Goal: Book appointment/travel/reservation

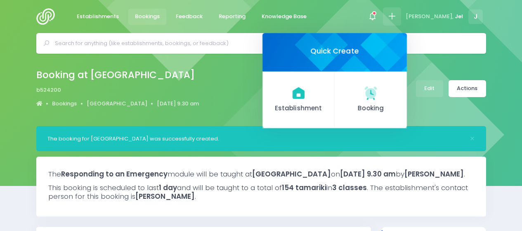
select select "5"
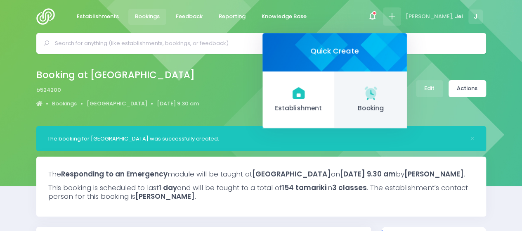
click at [384, 101] on link "Booking" at bounding box center [371, 99] width 72 height 57
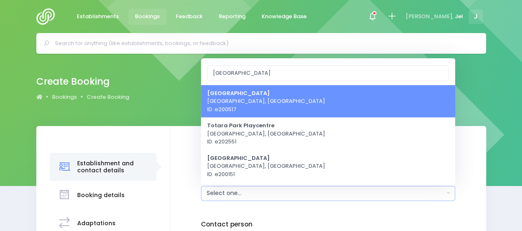
type input "totara park"
click at [312, 97] on link "[GEOGRAPHIC_DATA], [GEOGRAPHIC_DATA] ID: e200517" at bounding box center [328, 101] width 254 height 33
select select "200517"
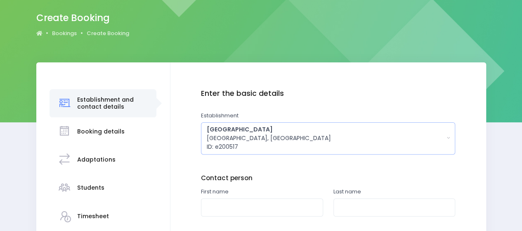
scroll to position [124, 0]
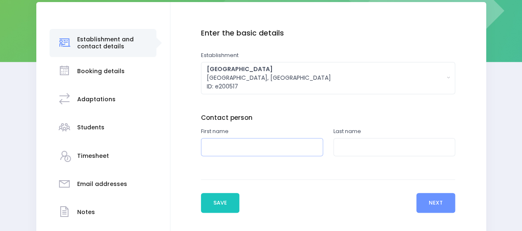
click at [247, 147] on input "text" at bounding box center [262, 147] width 122 height 19
type input "Shani"
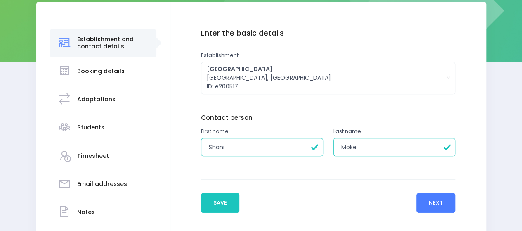
type input "Moke"
click at [429, 204] on button "Next" at bounding box center [436, 203] width 39 height 20
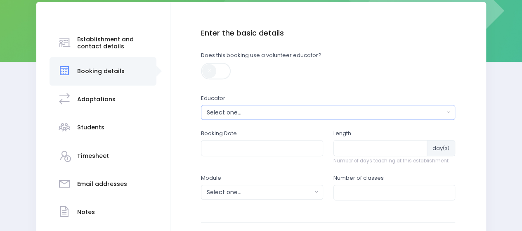
click at [224, 110] on div "Select one..." at bounding box center [326, 112] width 238 height 9
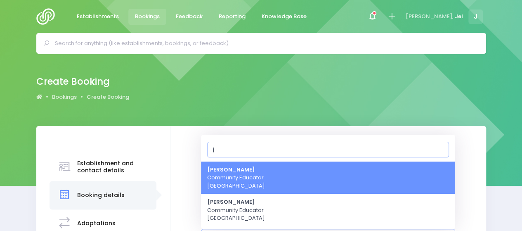
type input "j"
click at [235, 170] on strong "[PERSON_NAME]" at bounding box center [231, 170] width 48 height 8
select select "365055"
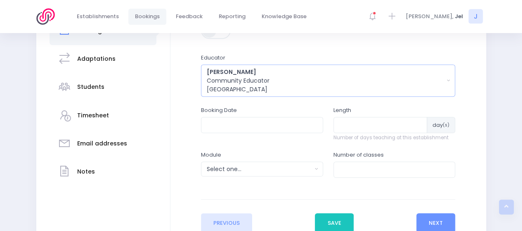
scroll to position [178, 0]
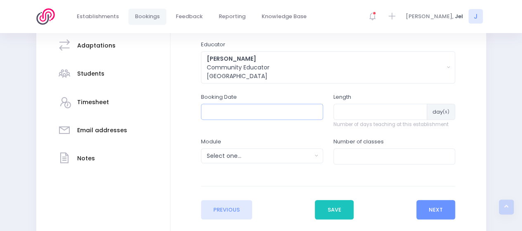
click at [237, 111] on input "text" at bounding box center [262, 112] width 122 height 16
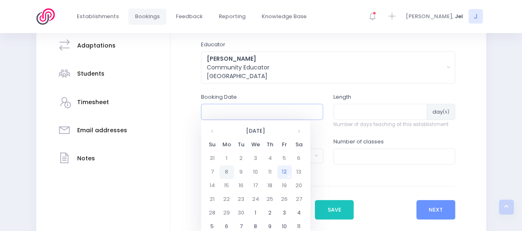
scroll to position [219, 0]
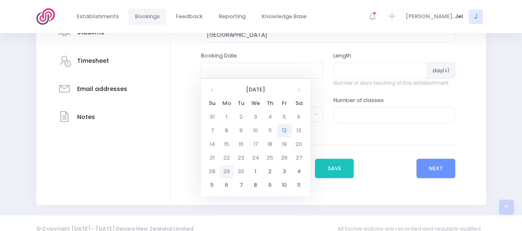
click at [228, 170] on td "29" at bounding box center [227, 172] width 14 height 14
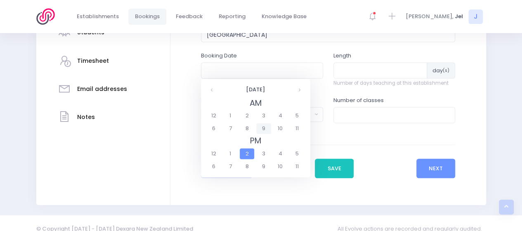
click at [268, 129] on span "9" at bounding box center [263, 128] width 14 height 11
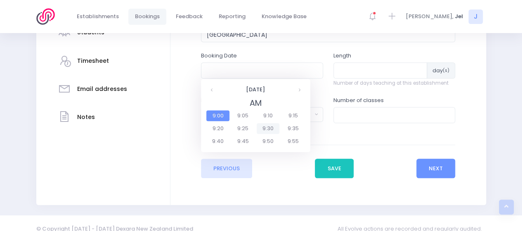
click at [268, 129] on span "9:30" at bounding box center [268, 128] width 23 height 11
type input "29/09/2025 09:30 AM"
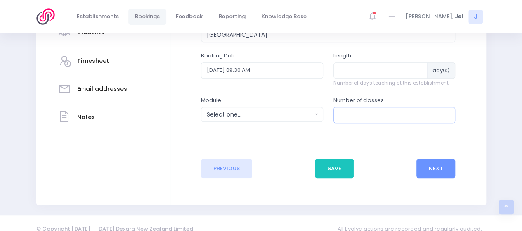
click at [346, 114] on input "number" at bounding box center [395, 115] width 122 height 16
type input "1"
click at [425, 159] on button "Next" at bounding box center [436, 169] width 39 height 20
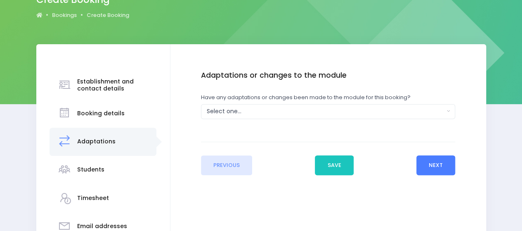
scroll to position [83, 0]
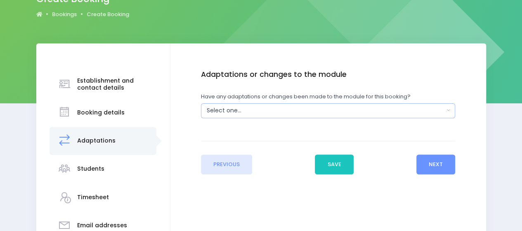
click at [259, 112] on div "Select one..." at bounding box center [326, 110] width 238 height 9
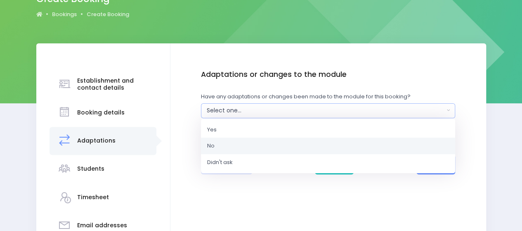
click at [253, 142] on link "No" at bounding box center [328, 146] width 254 height 17
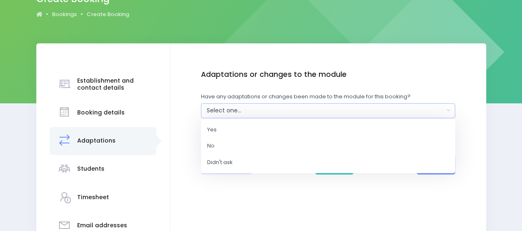
select select "No"
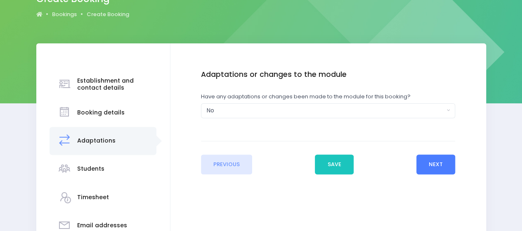
click at [426, 159] on button "Next" at bounding box center [436, 164] width 39 height 20
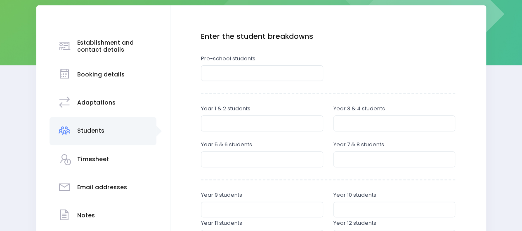
scroll to position [124, 0]
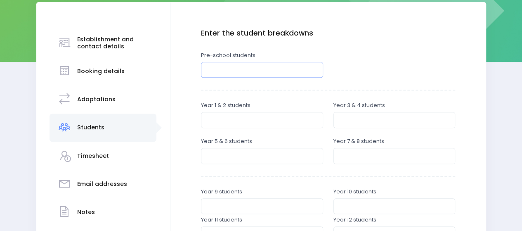
click at [226, 72] on input "number" at bounding box center [262, 70] width 122 height 16
type input "30"
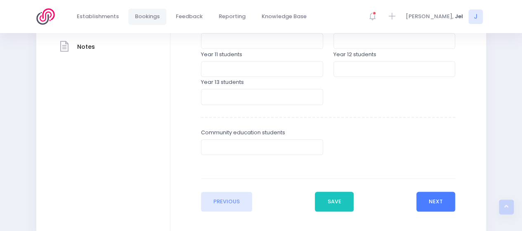
click at [430, 197] on button "Next" at bounding box center [436, 202] width 39 height 20
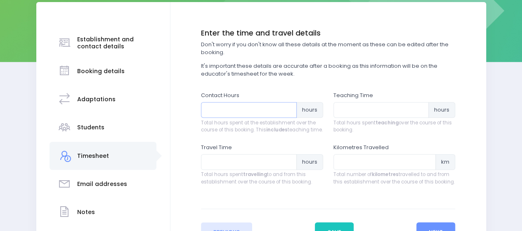
click at [239, 110] on input "number" at bounding box center [249, 110] width 96 height 16
type input "1"
click at [365, 111] on input "number" at bounding box center [382, 110] width 96 height 16
type input "1"
click at [240, 170] on input "number" at bounding box center [249, 162] width 96 height 16
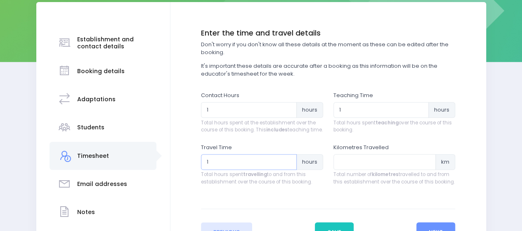
type input "1"
click at [349, 167] on input "number" at bounding box center [385, 162] width 103 height 16
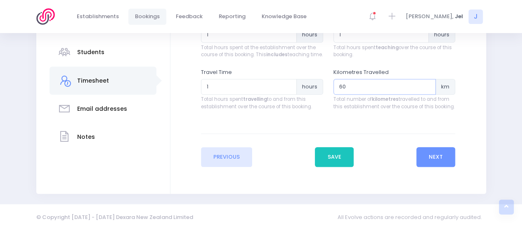
scroll to position [206, 0]
type input "60"
click at [444, 154] on button "Next" at bounding box center [436, 157] width 39 height 20
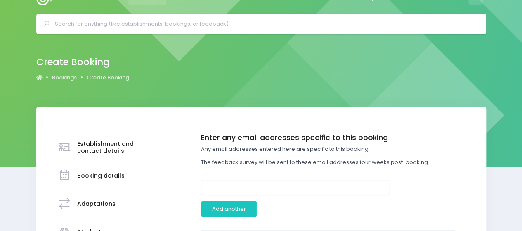
scroll to position [0, 0]
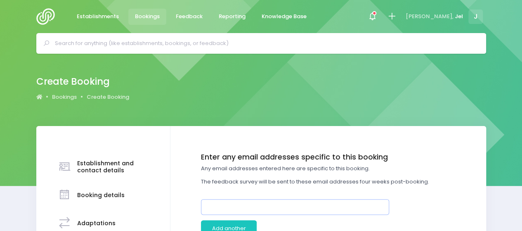
click at [231, 208] on input "email" at bounding box center [295, 207] width 188 height 16
paste input "BestStart Totara Park <totarapark@best-start.org>"
drag, startPoint x: 267, startPoint y: 205, endPoint x: 172, endPoint y: 200, distance: 95.1
click at [279, 209] on input "totarapark@best-start.org>" at bounding box center [295, 207] width 188 height 16
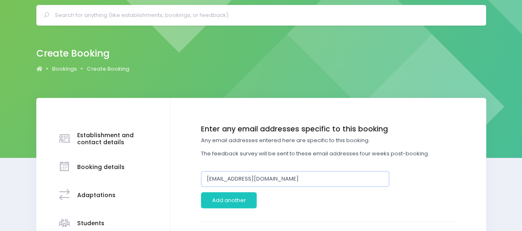
scroll to position [41, 0]
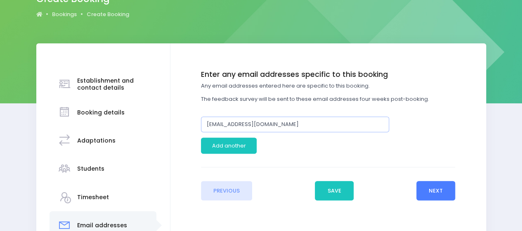
type input "[EMAIL_ADDRESS][DOMAIN_NAME]"
click at [433, 191] on button "Next" at bounding box center [436, 191] width 39 height 20
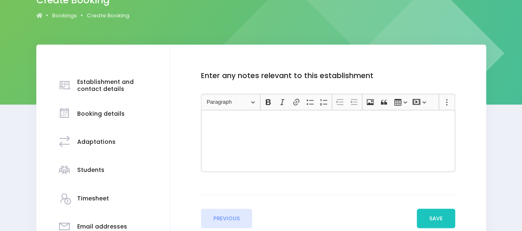
scroll to position [83, 0]
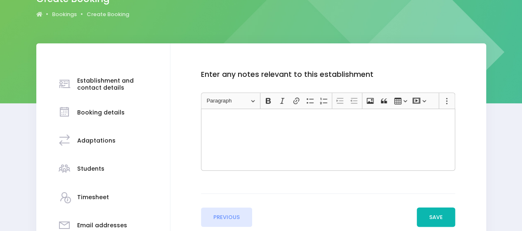
click at [425, 212] on button "Save" at bounding box center [436, 217] width 39 height 20
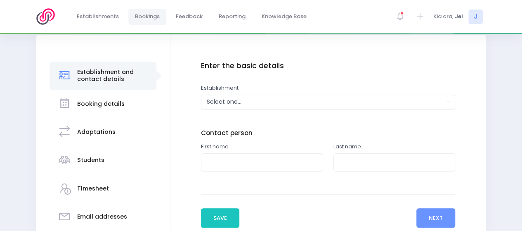
scroll to position [165, 0]
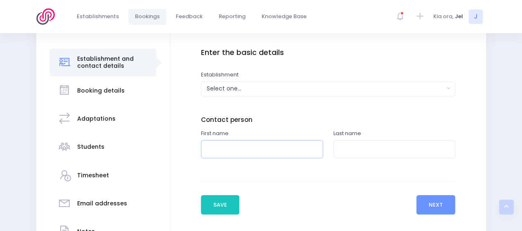
click at [245, 146] on input "text" at bounding box center [262, 149] width 122 height 19
type input "Shani"
click at [420, 149] on input "text" at bounding box center [395, 149] width 122 height 19
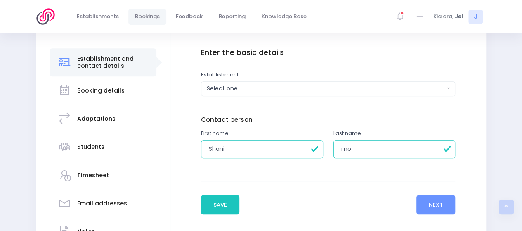
type input "Moke"
click at [436, 198] on button "Next" at bounding box center [436, 205] width 39 height 20
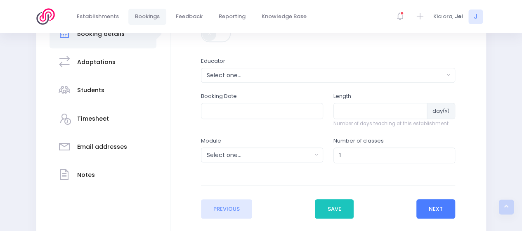
scroll to position [248, 0]
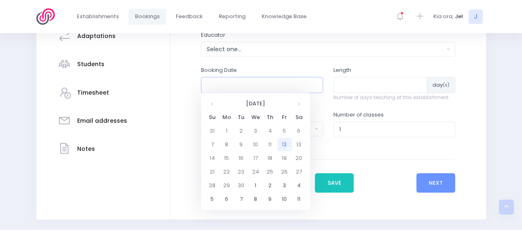
click at [266, 83] on input "text" at bounding box center [262, 85] width 122 height 16
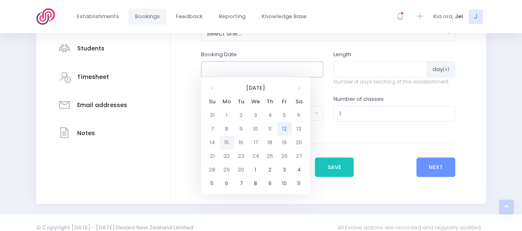
scroll to position [272, 0]
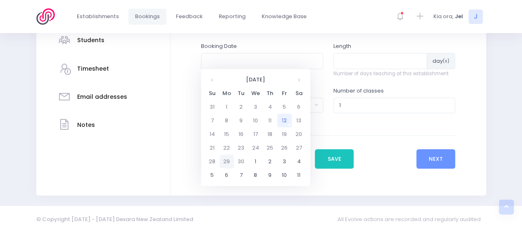
click at [229, 157] on td "29" at bounding box center [227, 161] width 14 height 14
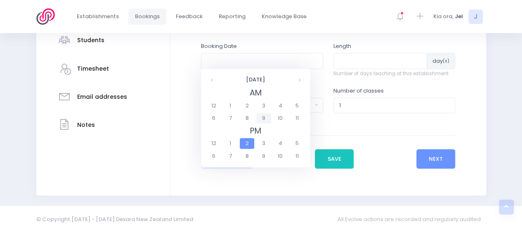
click at [266, 119] on span "9" at bounding box center [263, 118] width 14 height 11
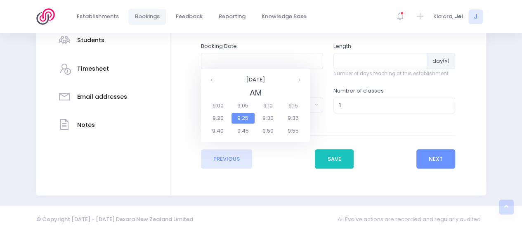
click at [266, 119] on span "9:30" at bounding box center [268, 118] width 23 height 11
type input "29/09/2025 09:30 AM"
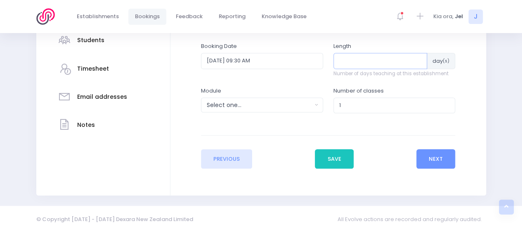
click at [357, 62] on input "number" at bounding box center [381, 61] width 94 height 16
type input "1"
click at [270, 106] on div "Select one..." at bounding box center [259, 105] width 105 height 9
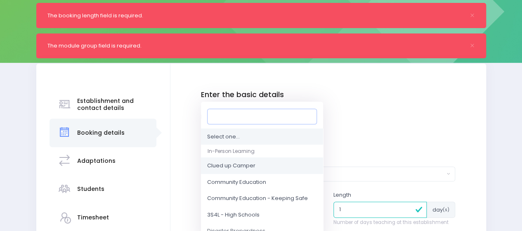
scroll to position [41, 0]
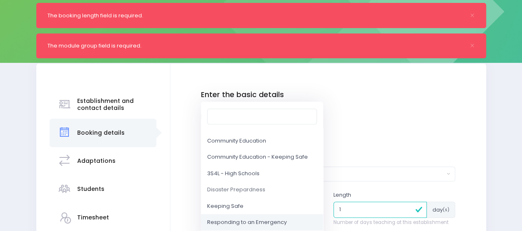
click at [251, 221] on span "Responding to an Emergency" at bounding box center [247, 222] width 80 height 8
select select "Responding to an Emergency"
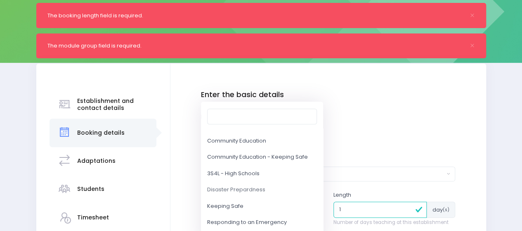
scroll to position [260, 0]
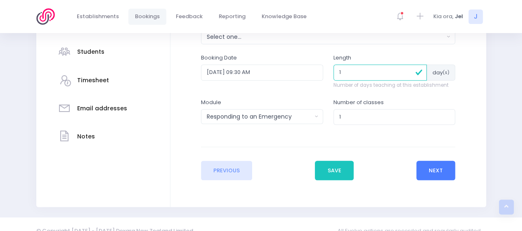
click at [440, 169] on button "Next" at bounding box center [436, 171] width 39 height 20
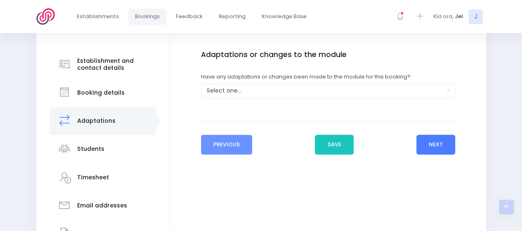
scroll to position [165, 0]
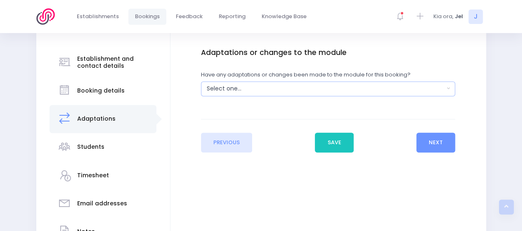
click at [266, 85] on div "Select one..." at bounding box center [326, 88] width 238 height 9
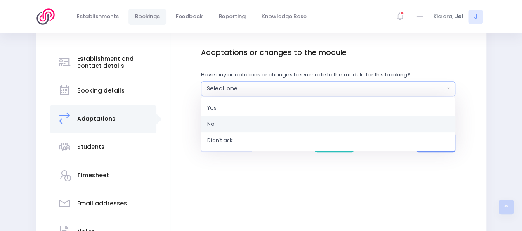
drag, startPoint x: 251, startPoint y: 126, endPoint x: 283, endPoint y: 128, distance: 31.4
click at [252, 126] on link "No" at bounding box center [328, 124] width 254 height 17
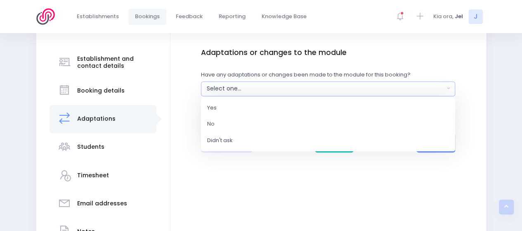
select select "No"
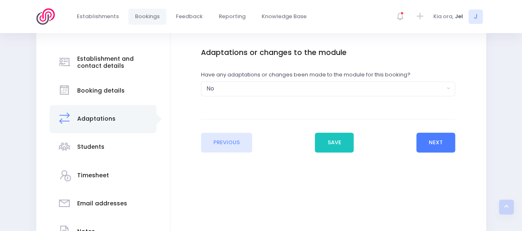
drag, startPoint x: 435, startPoint y: 148, endPoint x: 372, endPoint y: 145, distance: 62.8
click at [435, 147] on button "Next" at bounding box center [436, 143] width 39 height 20
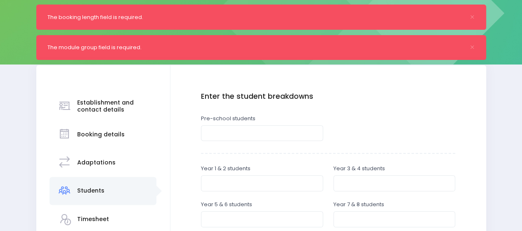
scroll to position [124, 0]
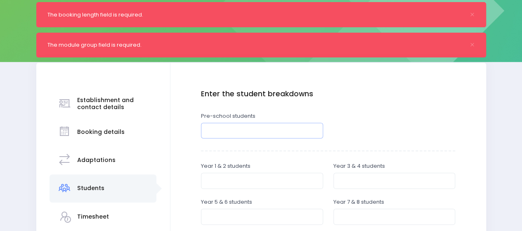
click at [266, 131] on input "number" at bounding box center [262, 131] width 122 height 16
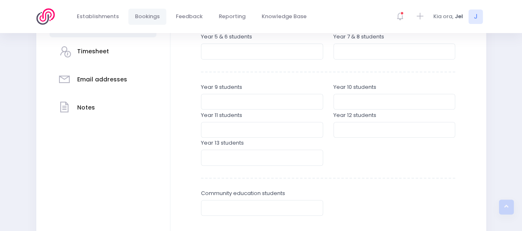
scroll to position [372, 0]
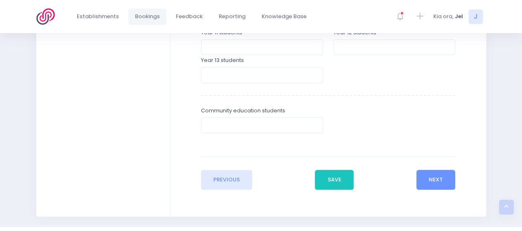
type input "30"
click at [413, 177] on div "Previous Save Next" at bounding box center [328, 172] width 254 height 33
click at [426, 178] on button "Next" at bounding box center [436, 180] width 39 height 20
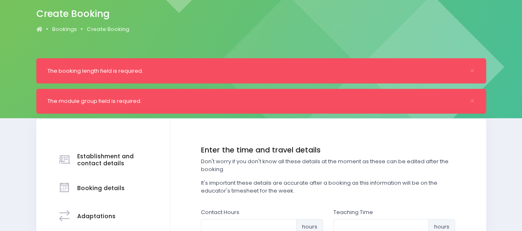
scroll to position [124, 0]
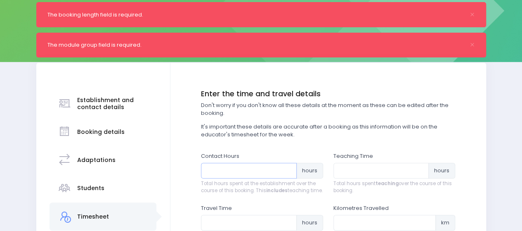
click at [233, 172] on input "number" at bounding box center [249, 171] width 96 height 16
type input "1"
click at [411, 169] on input "number" at bounding box center [382, 171] width 96 height 16
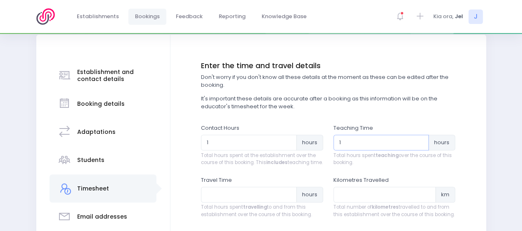
scroll to position [165, 0]
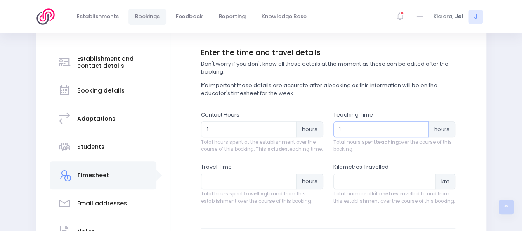
type input "1"
click at [223, 187] on input "number" at bounding box center [249, 181] width 96 height 16
type input "1"
click at [345, 188] on input "number" at bounding box center [385, 181] width 103 height 16
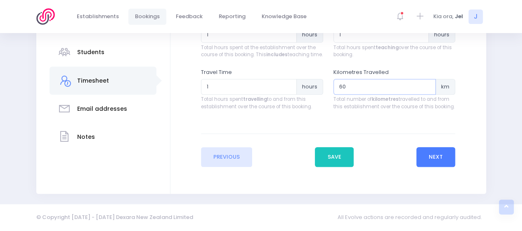
type input "60"
click at [449, 160] on button "Next" at bounding box center [436, 157] width 39 height 20
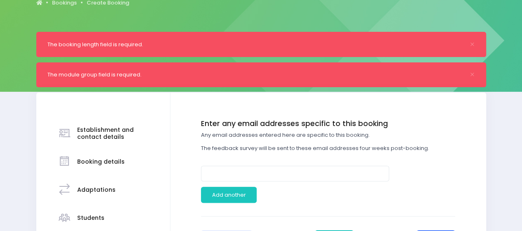
scroll to position [124, 0]
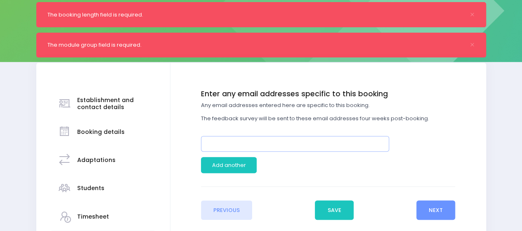
click at [252, 147] on input "email" at bounding box center [295, 144] width 188 height 16
paste input "BestStart Totara Park <totarapark@best-start.org>"
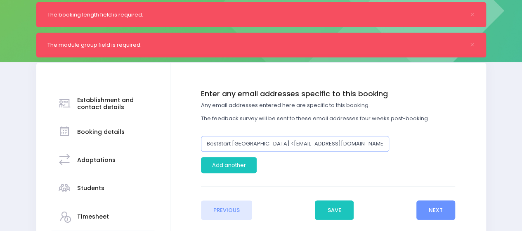
drag, startPoint x: 268, startPoint y: 141, endPoint x: 154, endPoint y: 142, distance: 113.6
click at [154, 142] on div "Establishment and contact details Booking details Adaptations" at bounding box center [261, 188] width 450 height 251
click at [299, 146] on input "totarapark@best-start.org>" at bounding box center [295, 144] width 188 height 16
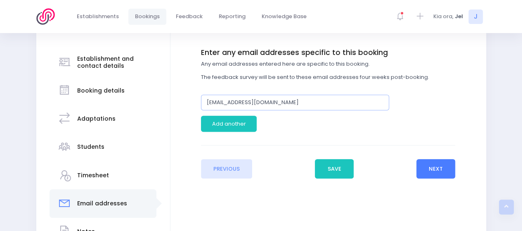
type input "[EMAIL_ADDRESS][DOMAIN_NAME]"
drag, startPoint x: 436, startPoint y: 167, endPoint x: 385, endPoint y: 168, distance: 51.6
click at [436, 167] on button "Next" at bounding box center [436, 169] width 39 height 20
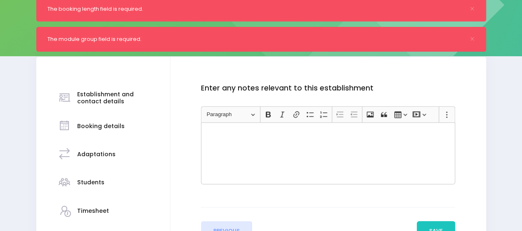
scroll to position [207, 0]
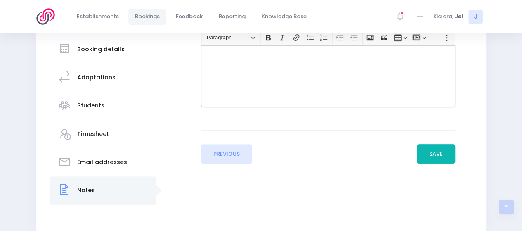
click at [447, 152] on button "Save" at bounding box center [436, 154] width 39 height 20
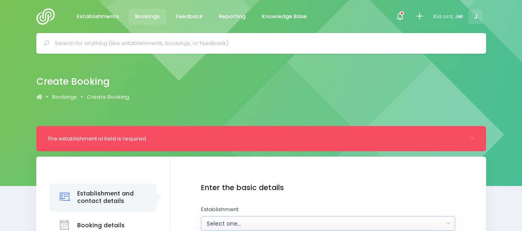
scroll to position [83, 0]
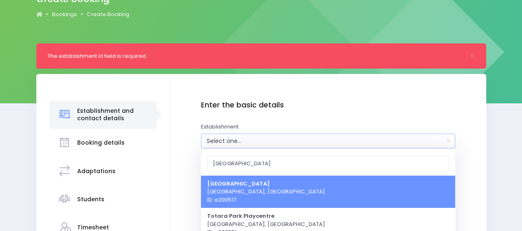
type input "totara park"
click at [266, 201] on span "Totara Park Kindergarten Upper Hutt, Central Region ID: e200517" at bounding box center [266, 192] width 118 height 24
select select "200517"
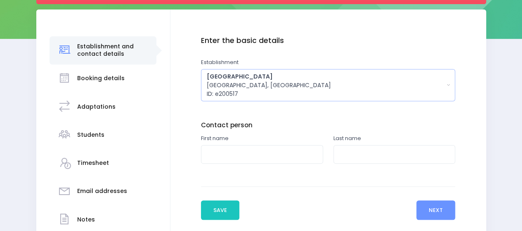
scroll to position [165, 0]
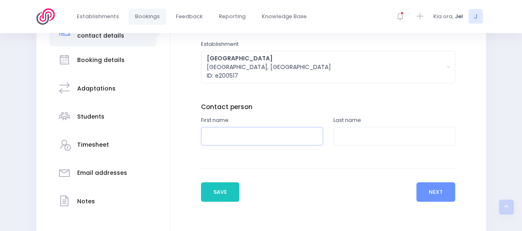
click at [257, 135] on input "text" at bounding box center [262, 136] width 122 height 19
type input "Shani"
click at [358, 134] on input "text" at bounding box center [395, 136] width 122 height 19
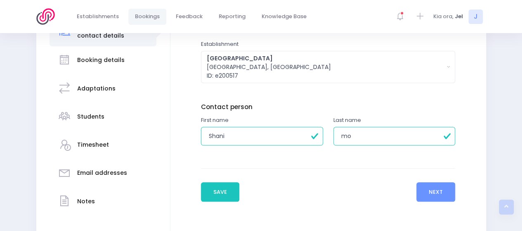
type input "Moke"
click at [442, 195] on button "Next" at bounding box center [436, 192] width 39 height 20
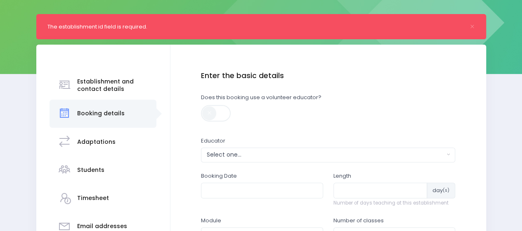
scroll to position [124, 0]
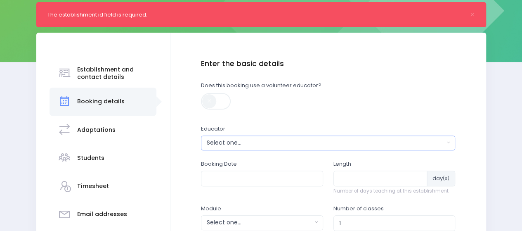
click at [273, 140] on div "Select one..." at bounding box center [326, 142] width 238 height 9
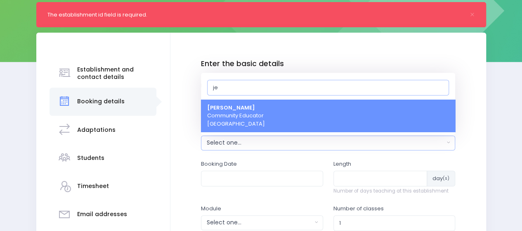
type input "je"
click at [261, 113] on span "Jel Pollock Community Educator Central Region" at bounding box center [236, 116] width 58 height 24
select select "365055"
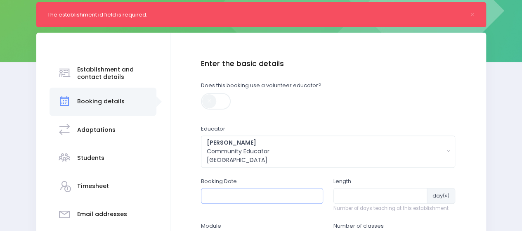
click at [245, 197] on input "text" at bounding box center [262, 196] width 122 height 16
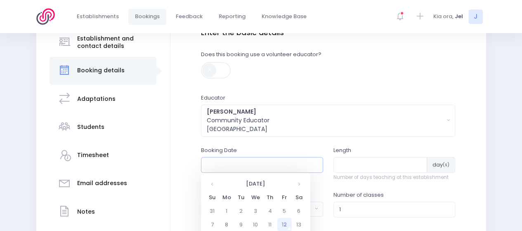
scroll to position [207, 0]
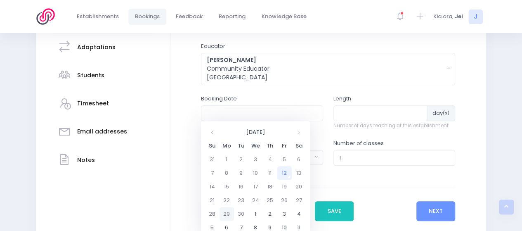
click at [230, 210] on td "29" at bounding box center [227, 214] width 14 height 14
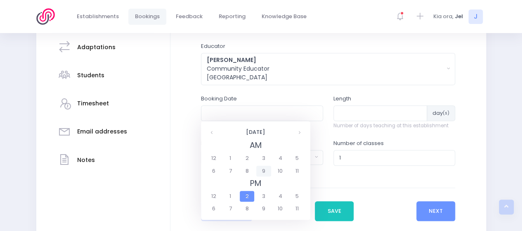
click at [262, 173] on span "9" at bounding box center [263, 171] width 14 height 11
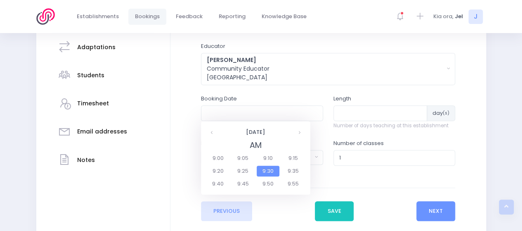
click at [264, 171] on span "9:30" at bounding box center [268, 171] width 23 height 11
type input "29/09/2025 09:30 AM"
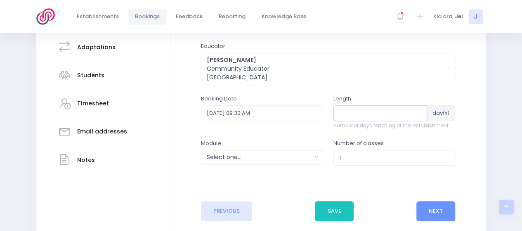
click at [368, 120] on input "number" at bounding box center [381, 113] width 94 height 16
type input "1"
click at [287, 159] on div "Select one..." at bounding box center [259, 157] width 105 height 9
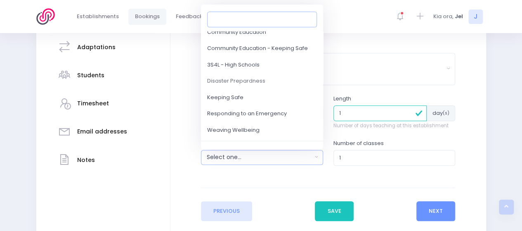
scroll to position [83, 0]
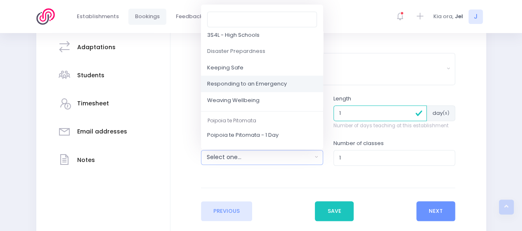
click at [270, 85] on span "Responding to an Emergency" at bounding box center [247, 84] width 80 height 8
select select "Responding to an Emergency"
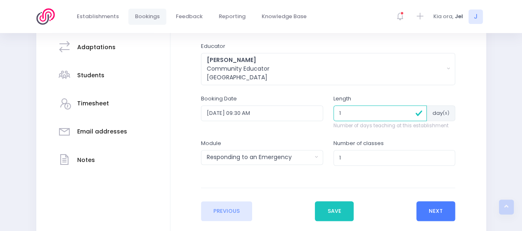
click at [448, 206] on button "Next" at bounding box center [436, 211] width 39 height 20
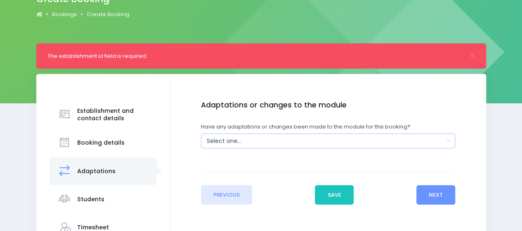
click at [292, 140] on div "Select one..." at bounding box center [326, 141] width 238 height 9
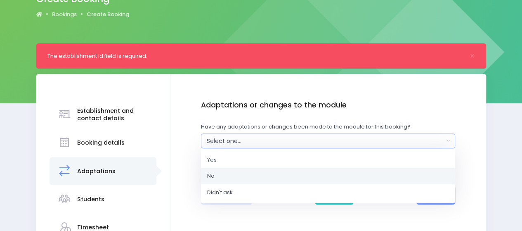
click at [247, 183] on link "No" at bounding box center [328, 176] width 254 height 17
select select "No"
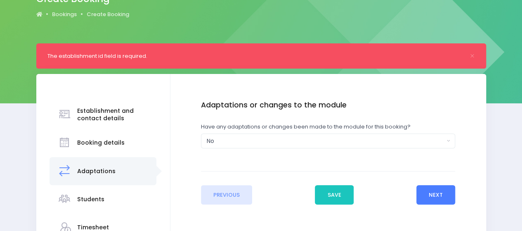
click at [444, 191] on button "Next" at bounding box center [436, 195] width 39 height 20
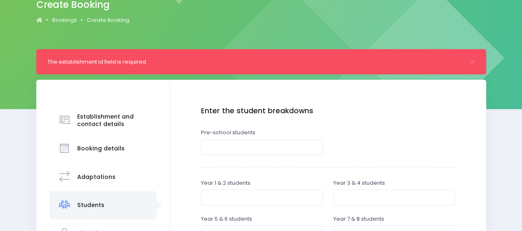
scroll to position [124, 0]
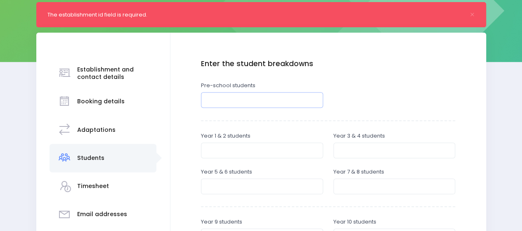
click at [265, 101] on input "number" at bounding box center [262, 100] width 122 height 16
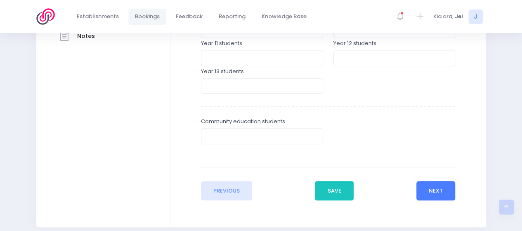
type input "30"
click at [444, 191] on button "Next" at bounding box center [436, 191] width 39 height 20
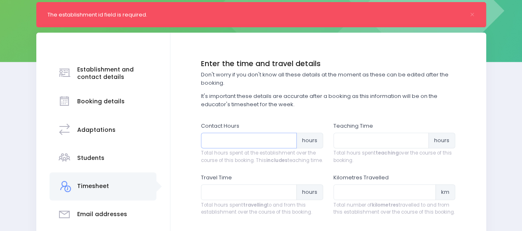
click at [236, 142] on input "number" at bounding box center [249, 141] width 96 height 16
type input "1"
click at [366, 144] on input "number" at bounding box center [382, 141] width 96 height 16
type input "1"
click at [259, 199] on input "number" at bounding box center [249, 192] width 96 height 16
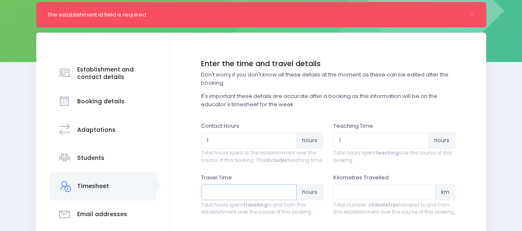
type input "3"
type input "1"
click at [342, 200] on input "number" at bounding box center [385, 192] width 103 height 16
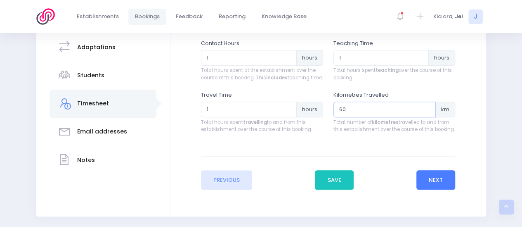
type input "60"
click at [444, 186] on button "Next" at bounding box center [436, 180] width 39 height 20
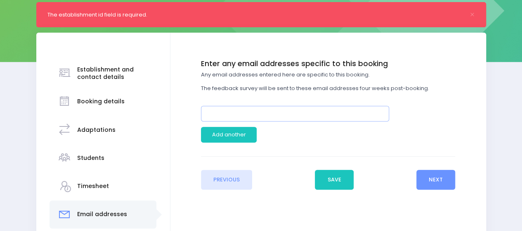
drag, startPoint x: 314, startPoint y: 114, endPoint x: 265, endPoint y: 113, distance: 49.2
click at [313, 113] on input "email" at bounding box center [295, 114] width 188 height 16
paste input "BestStart Totara Park <totarapark@best-start.org>"
drag, startPoint x: 268, startPoint y: 112, endPoint x: 159, endPoint y: 112, distance: 108.6
click at [159, 112] on div "Establishment and contact details Booking details Adaptations" at bounding box center [261, 158] width 450 height 251
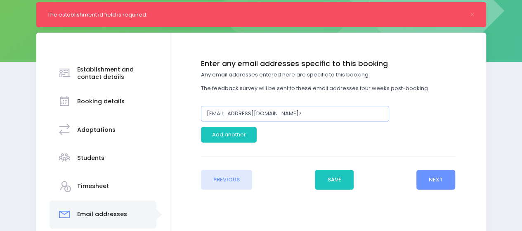
click at [300, 114] on input "totarapark@best-start.org>" at bounding box center [295, 114] width 188 height 16
type input "[EMAIL_ADDRESS][DOMAIN_NAME]"
click at [436, 175] on button "Next" at bounding box center [436, 180] width 39 height 20
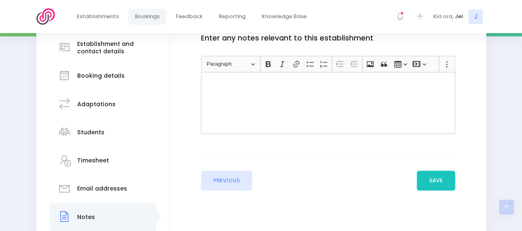
scroll to position [165, 0]
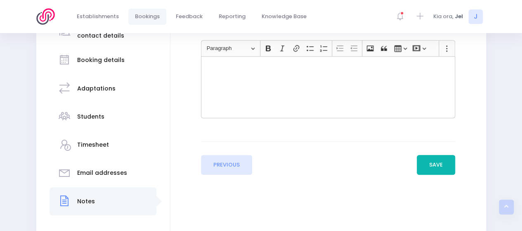
click at [427, 163] on button "Save" at bounding box center [436, 165] width 39 height 20
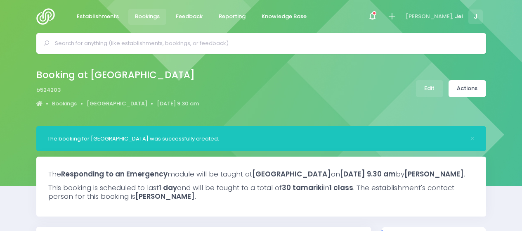
select select "5"
